Goal: Information Seeking & Learning: Learn about a topic

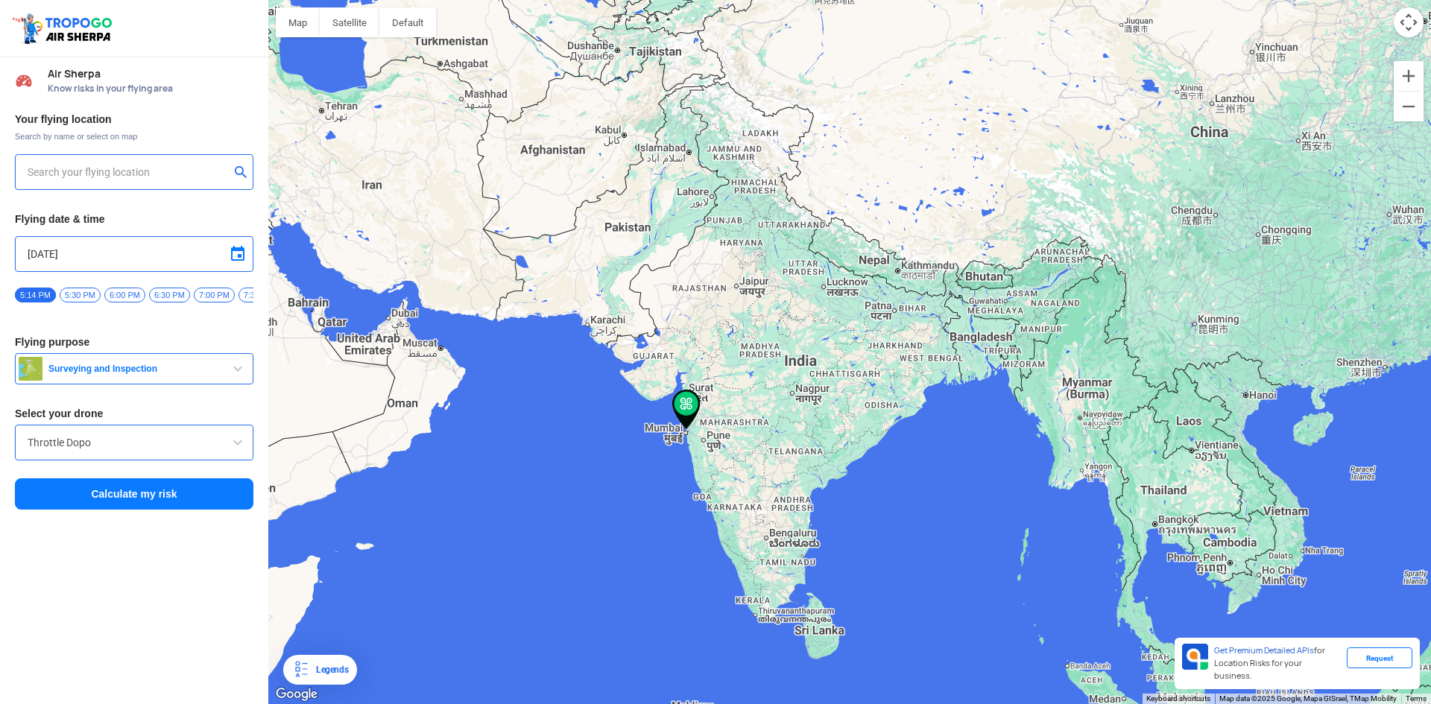
type input "Air India Radar Building, [PERSON_NAME][GEOGRAPHIC_DATA], [GEOGRAPHIC_DATA], [G…"
click at [95, 157] on div "Air India Radar Building, [PERSON_NAME][GEOGRAPHIC_DATA], [GEOGRAPHIC_DATA], [G…" at bounding box center [134, 172] width 239 height 36
click at [177, 177] on input "Air India Radar Building, [PERSON_NAME][GEOGRAPHIC_DATA], [GEOGRAPHIC_DATA], [G…" at bounding box center [129, 172] width 202 height 18
click at [127, 174] on input "Air India Radar Building, [PERSON_NAME][GEOGRAPHIC_DATA], [GEOGRAPHIC_DATA], [G…" at bounding box center [129, 172] width 202 height 18
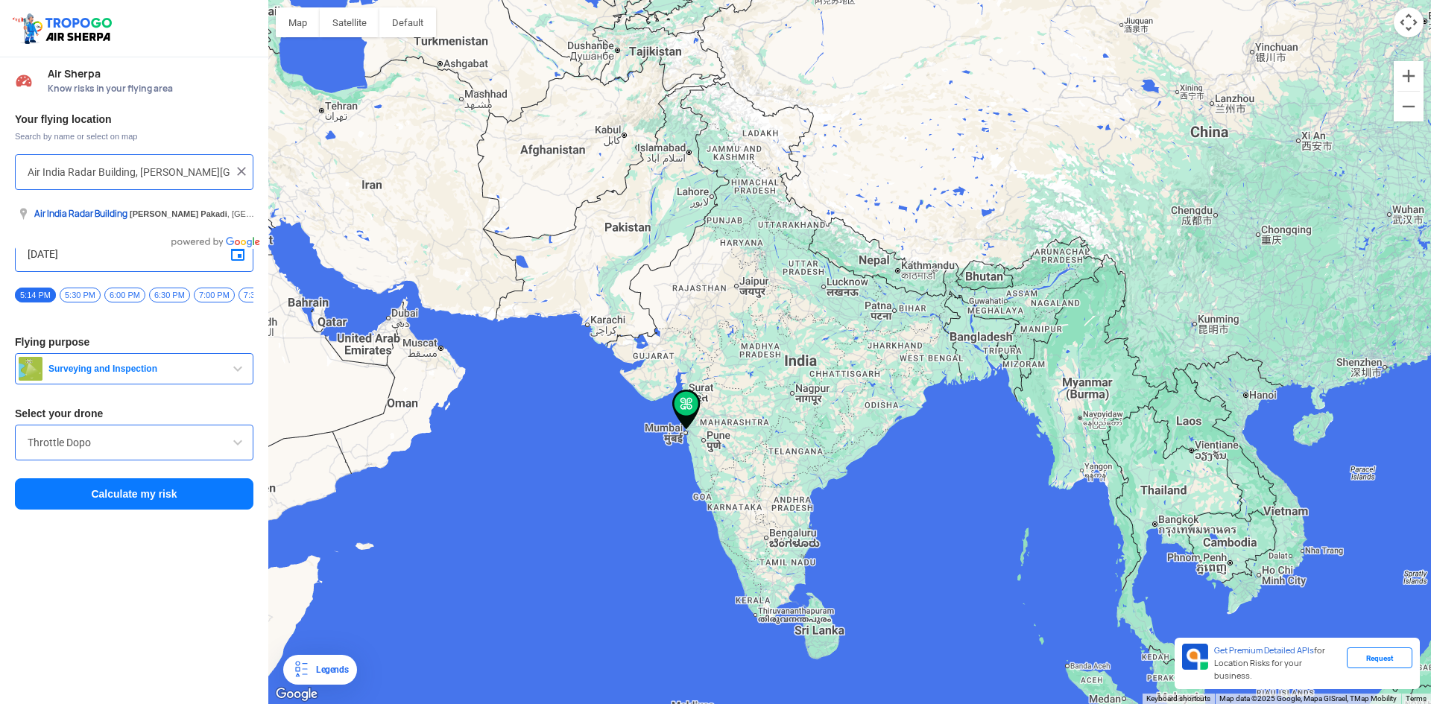
click at [127, 174] on input "Air India Radar Building, [PERSON_NAME][GEOGRAPHIC_DATA], [GEOGRAPHIC_DATA], [G…" at bounding box center [129, 172] width 202 height 18
click at [243, 174] on img at bounding box center [241, 171] width 15 height 15
click at [136, 174] on input "text" at bounding box center [129, 172] width 202 height 18
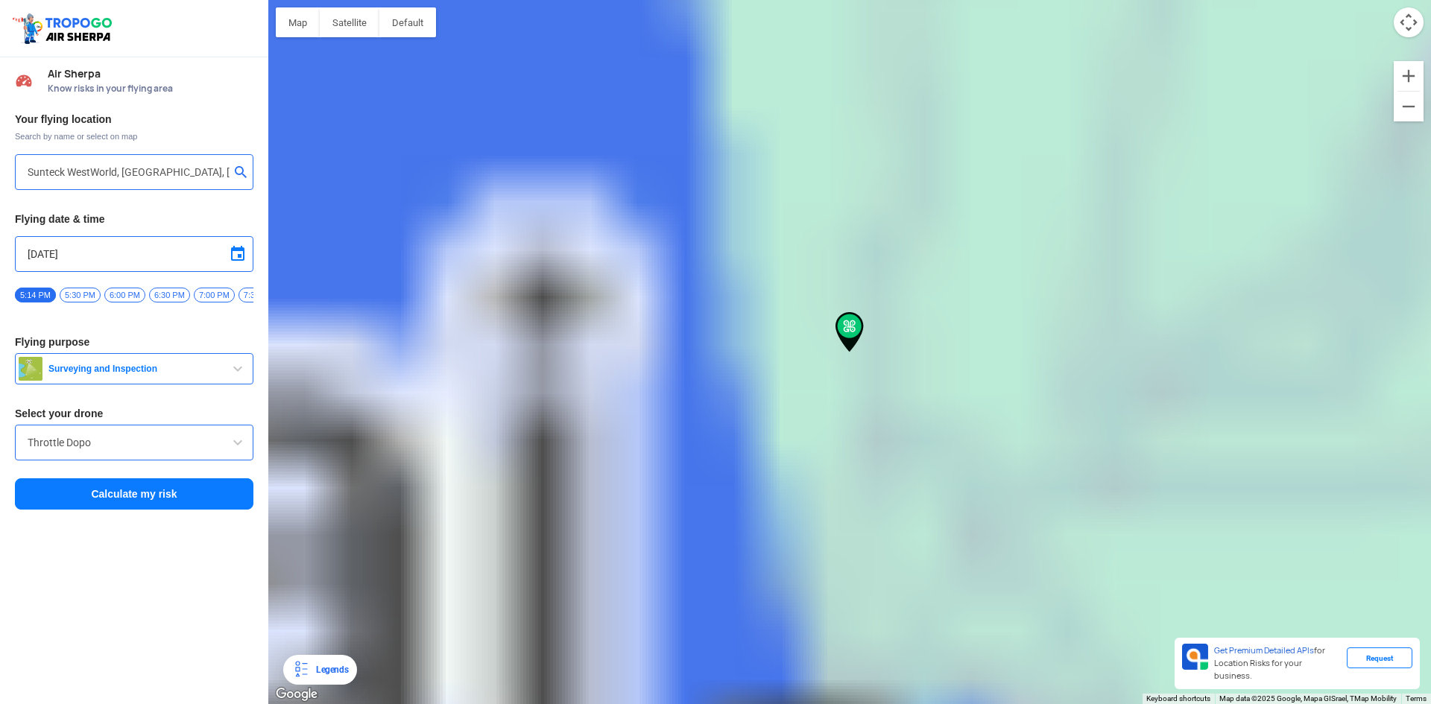
type input "[GEOGRAPHIC_DATA], [GEOGRAPHIC_DATA], [GEOGRAPHIC_DATA]"
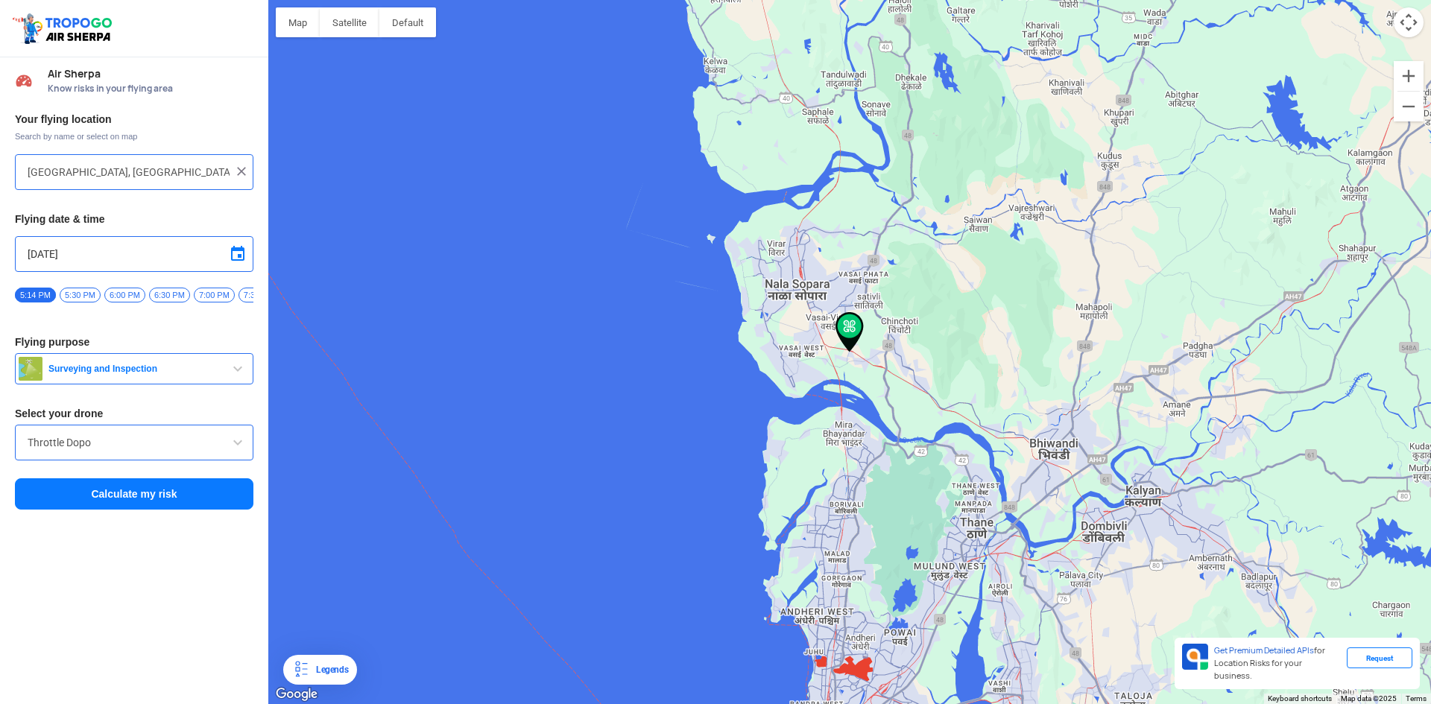
click at [851, 326] on img at bounding box center [850, 332] width 28 height 40
